Goal: Navigation & Orientation: Find specific page/section

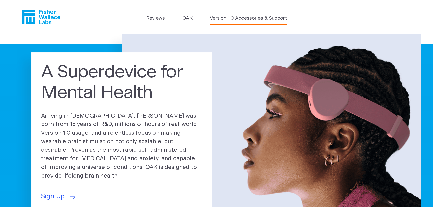
click at [228, 19] on link "Version 1.0 Accessories & Support" at bounding box center [248, 18] width 77 height 7
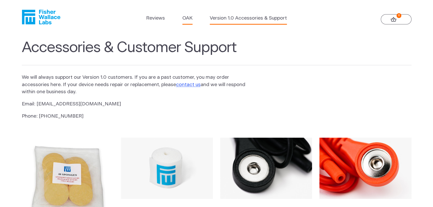
click at [188, 20] on link "OAK" at bounding box center [187, 18] width 10 height 7
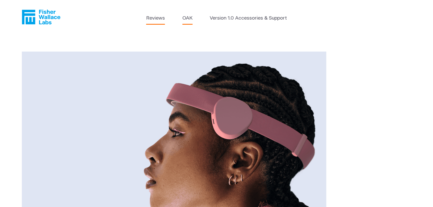
click at [154, 16] on link "Reviews" at bounding box center [155, 18] width 19 height 7
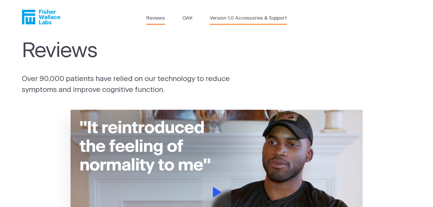
click at [224, 17] on link "Version 1.0 Accessories & Support" at bounding box center [248, 18] width 77 height 7
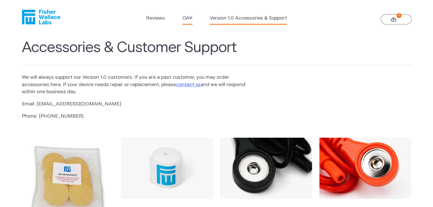
click at [188, 20] on link "OAK" at bounding box center [187, 18] width 10 height 7
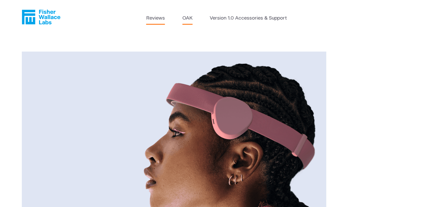
click at [160, 19] on link "Reviews" at bounding box center [155, 18] width 19 height 7
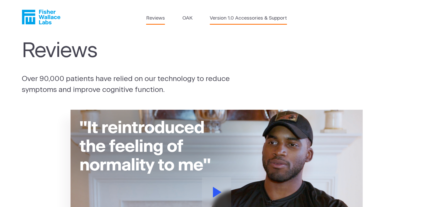
click at [224, 21] on link "Version 1.0 Accessories & Support" at bounding box center [248, 18] width 77 height 7
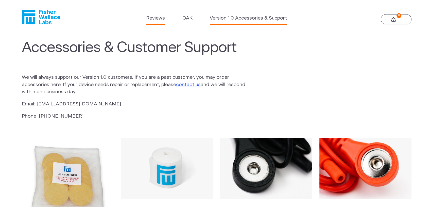
click at [158, 18] on link "Reviews" at bounding box center [155, 18] width 19 height 7
